Goal: Task Accomplishment & Management: Use online tool/utility

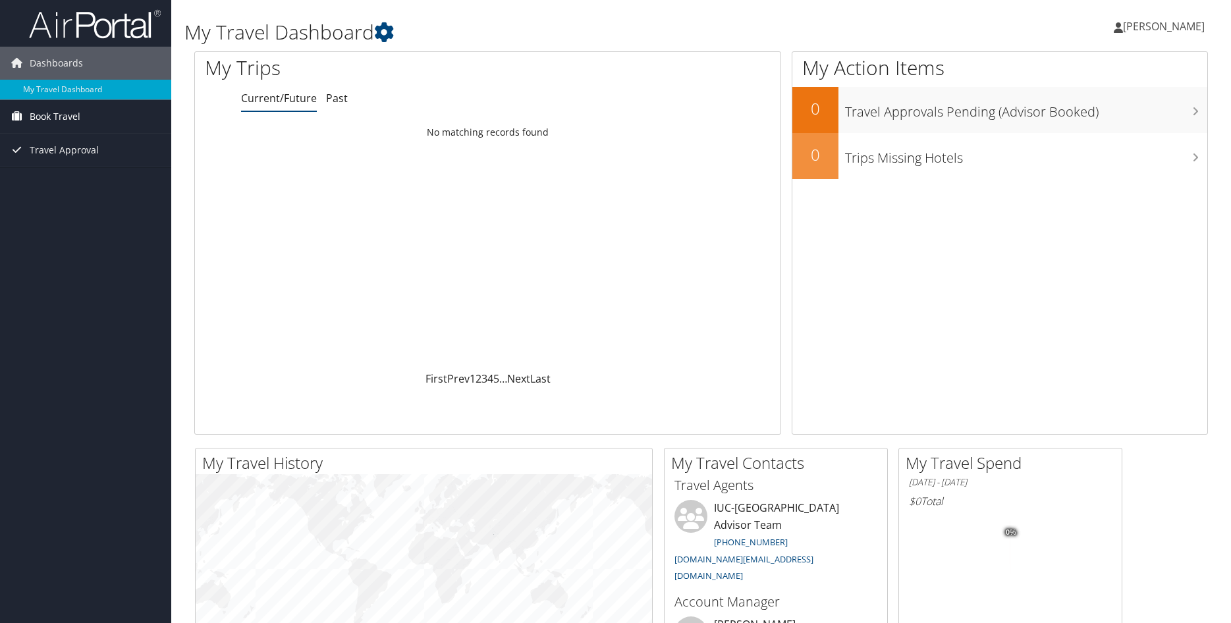
click at [49, 120] on span "Book Travel" at bounding box center [55, 116] width 51 height 33
click at [55, 144] on link "Approval Request (Beta)" at bounding box center [85, 143] width 171 height 20
click at [34, 111] on span "Book Travel" at bounding box center [55, 116] width 51 height 33
click at [52, 140] on link "Approval Request (Beta)" at bounding box center [85, 143] width 171 height 20
